Goal: Transaction & Acquisition: Purchase product/service

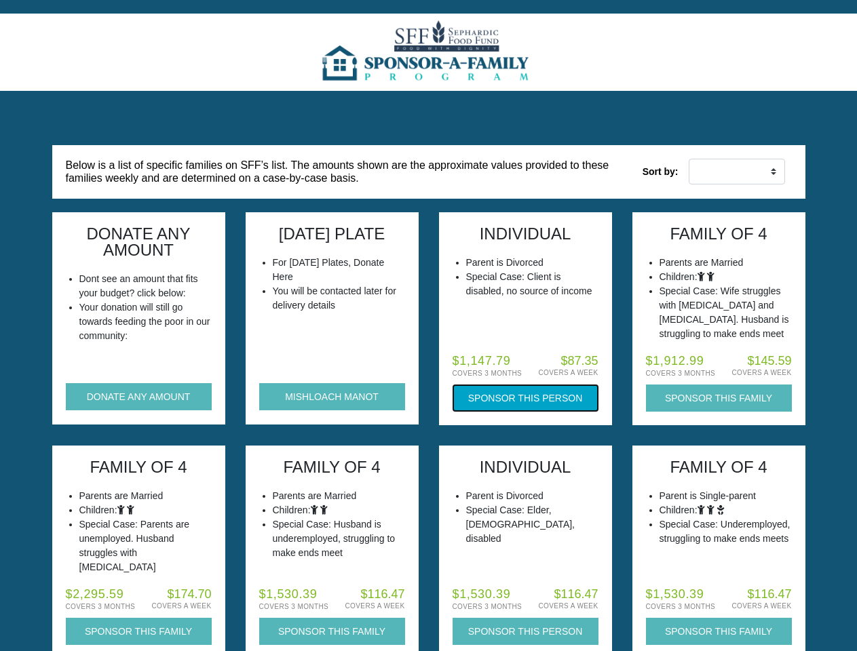
click at [525, 398] on button "Sponsor this Person" at bounding box center [525, 398] width 146 height 27
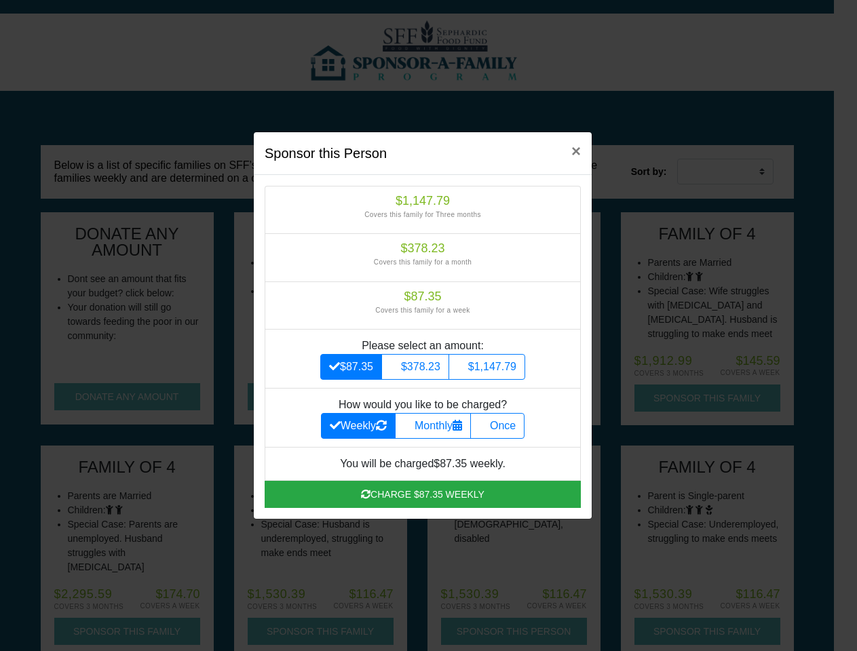
click at [138, 632] on div "Sponsor this Person × $1,147.79 Covers this family for Three months $378.23 Cov…" at bounding box center [428, 325] width 857 height 651
click at [332, 632] on div "Sponsor this Person × $1,147.79 Covers this family for Three months $378.23 Cov…" at bounding box center [428, 325] width 857 height 651
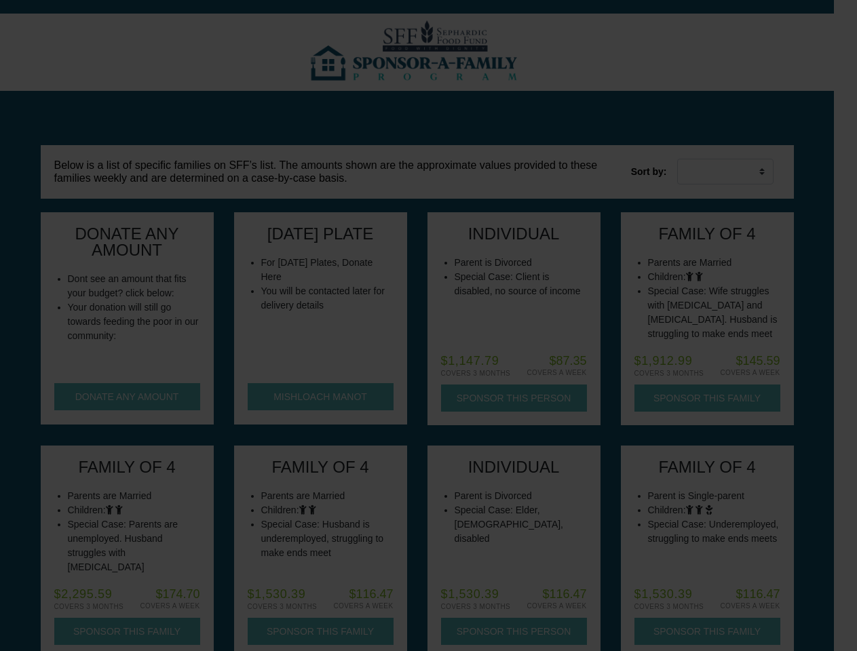
click at [525, 632] on div at bounding box center [428, 325] width 857 height 651
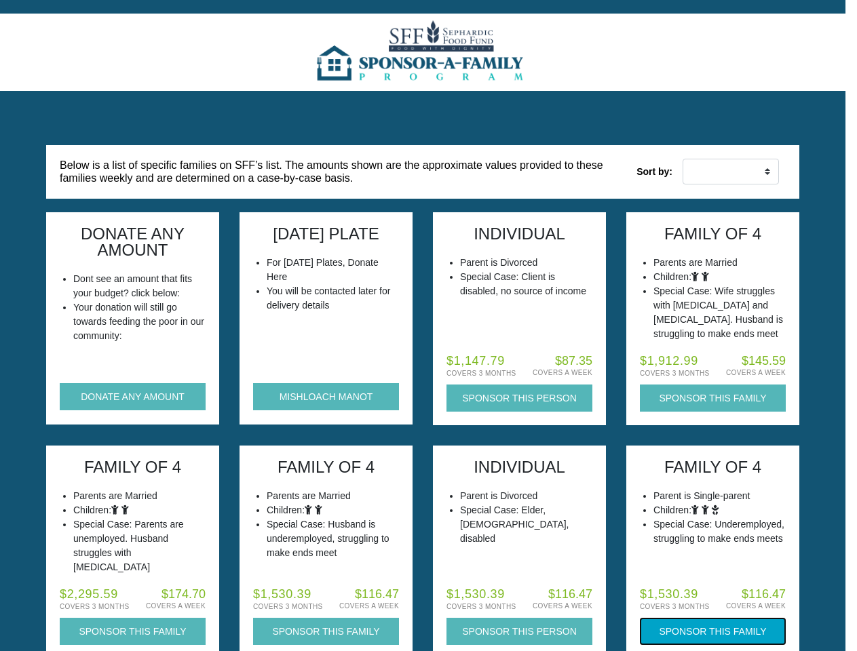
click at [718, 632] on button "Sponsor this Family" at bounding box center [713, 631] width 146 height 27
